Goal: Task Accomplishment & Management: Use online tool/utility

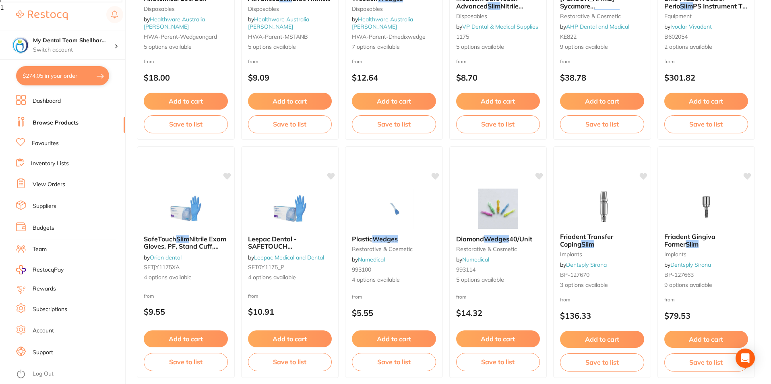
scroll to position [712, 0]
click at [62, 180] on link "View Orders" at bounding box center [49, 184] width 33 height 8
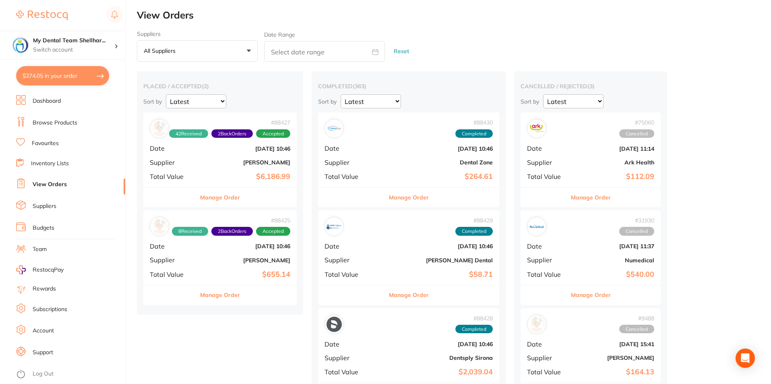
click at [281, 163] on b "[PERSON_NAME]" at bounding box center [245, 162] width 89 height 6
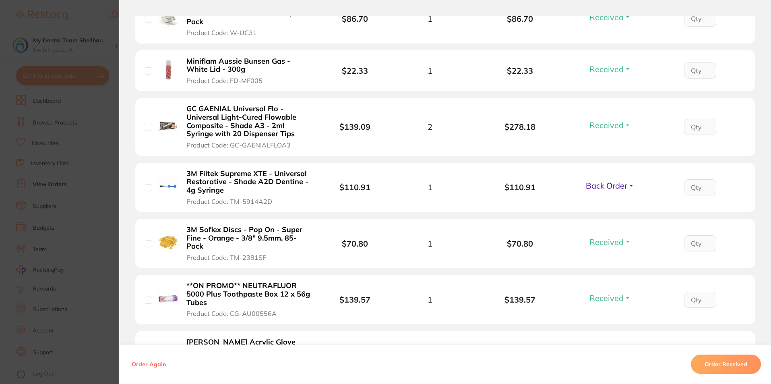
scroll to position [2174, 0]
click at [100, 122] on section "Order ID: Restocq- 88427 Order Information 42 Received 2 Back Orders Accepted O…" at bounding box center [385, 192] width 771 height 384
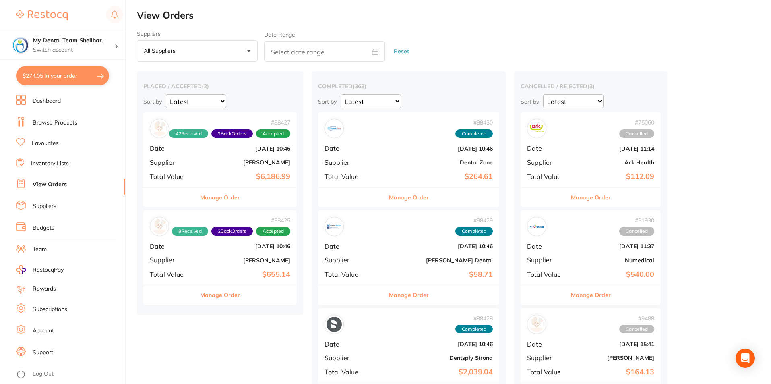
click at [50, 126] on link "Browse Products" at bounding box center [55, 123] width 45 height 8
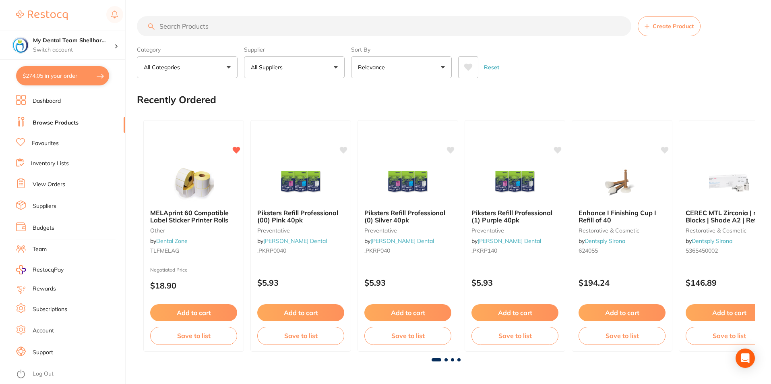
click at [194, 29] on input "search" at bounding box center [384, 26] width 494 height 20
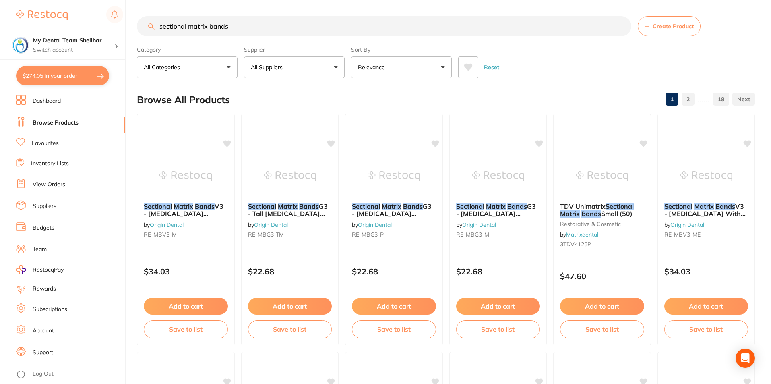
type input "sectional matrix bands"
